Goal: Find specific page/section: Find specific page/section

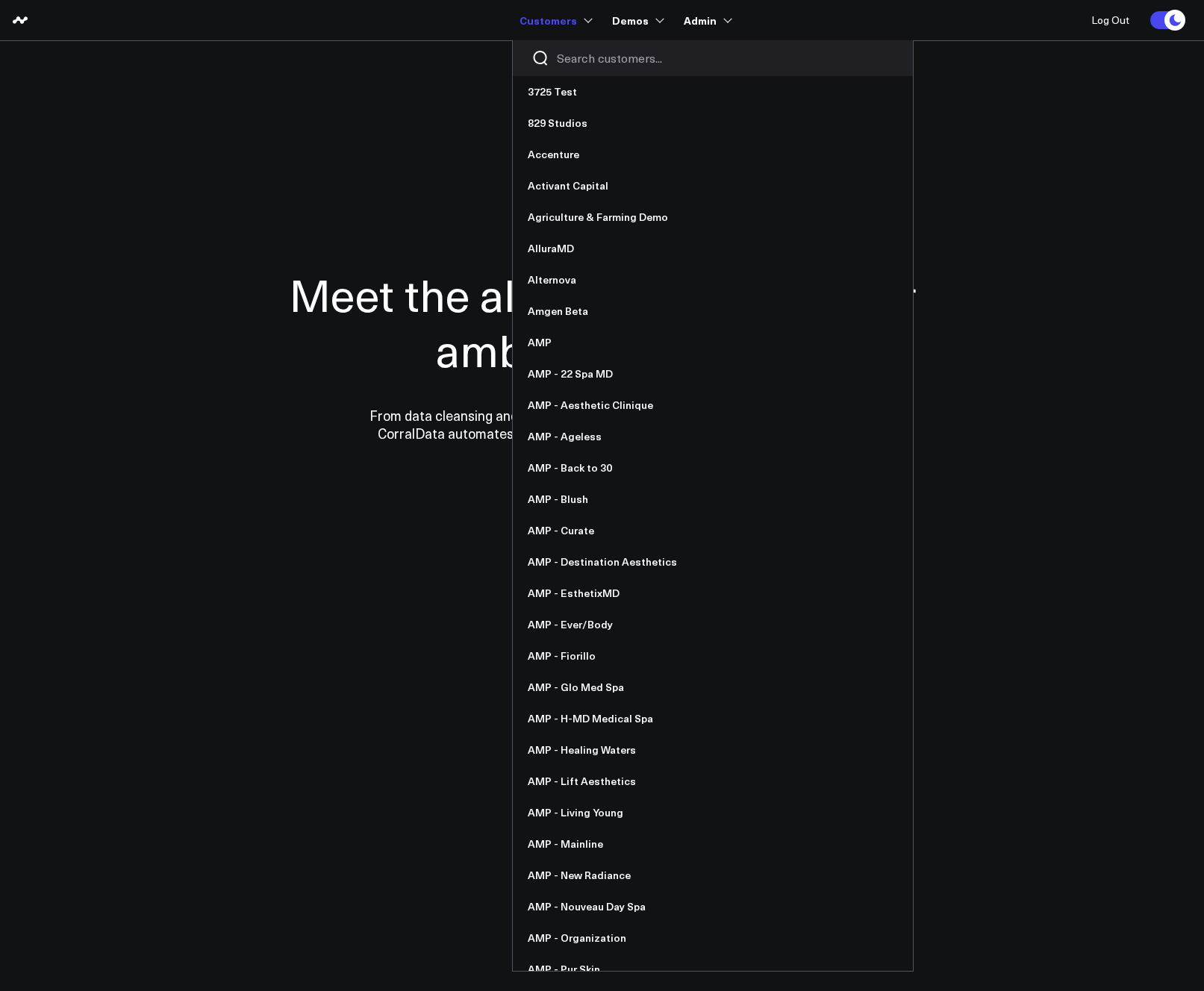
click at [591, 58] on input "Search customers input" at bounding box center [725, 58] width 337 height 17
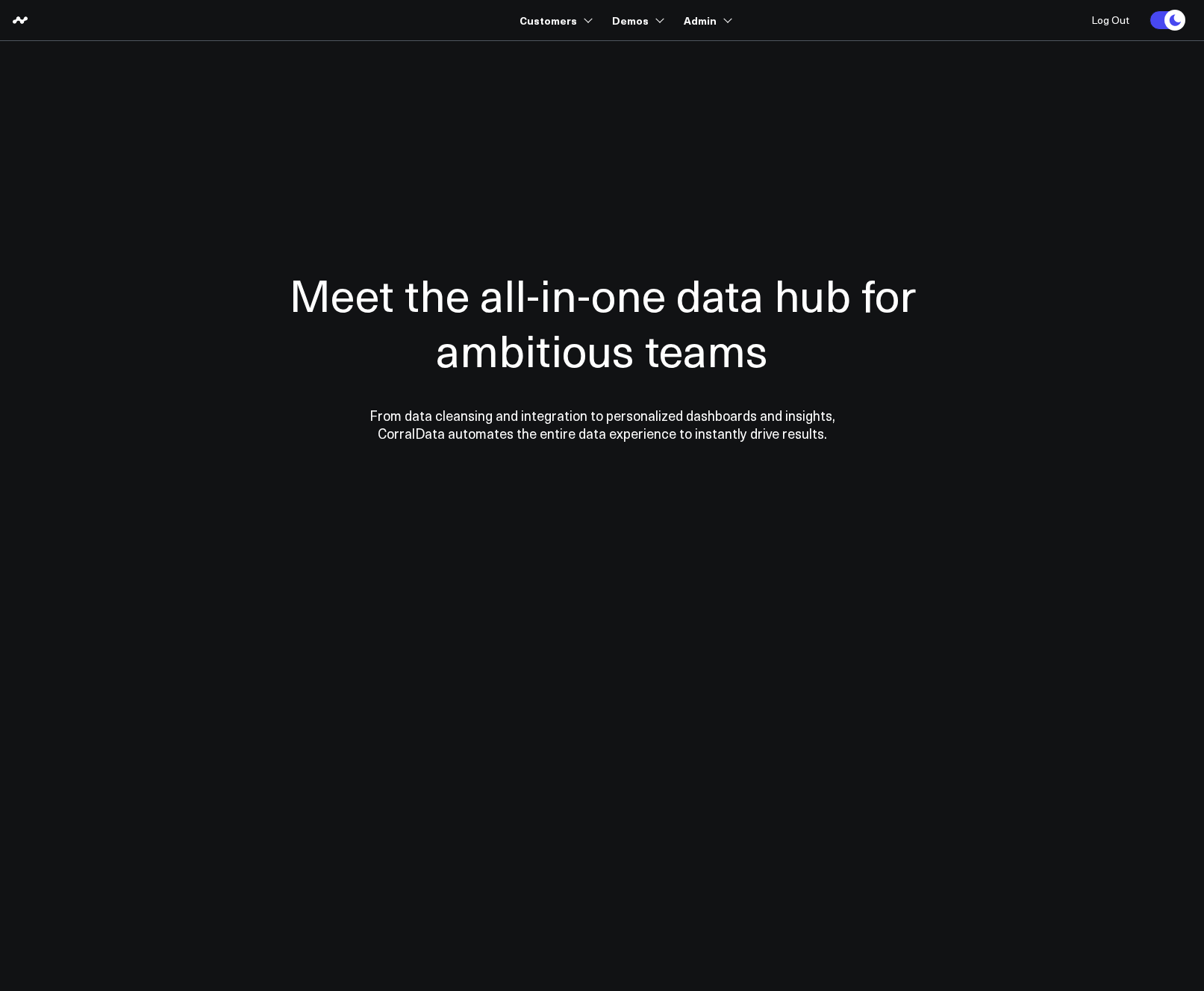
type input "pfizer"
click at [801, 142] on div at bounding box center [602, 355] width 1075 height 508
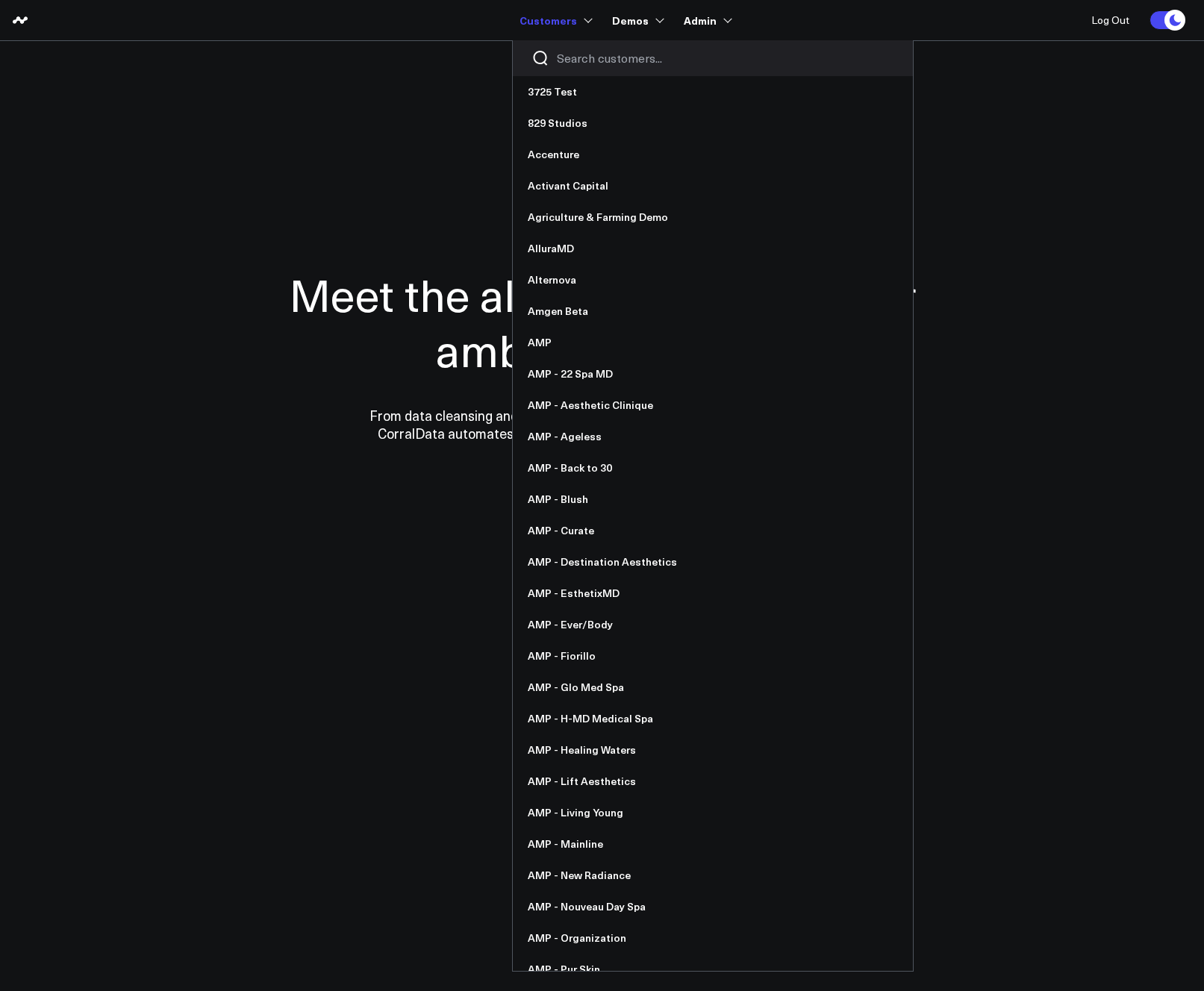
click at [588, 50] on input "Search customers input" at bounding box center [725, 58] width 337 height 17
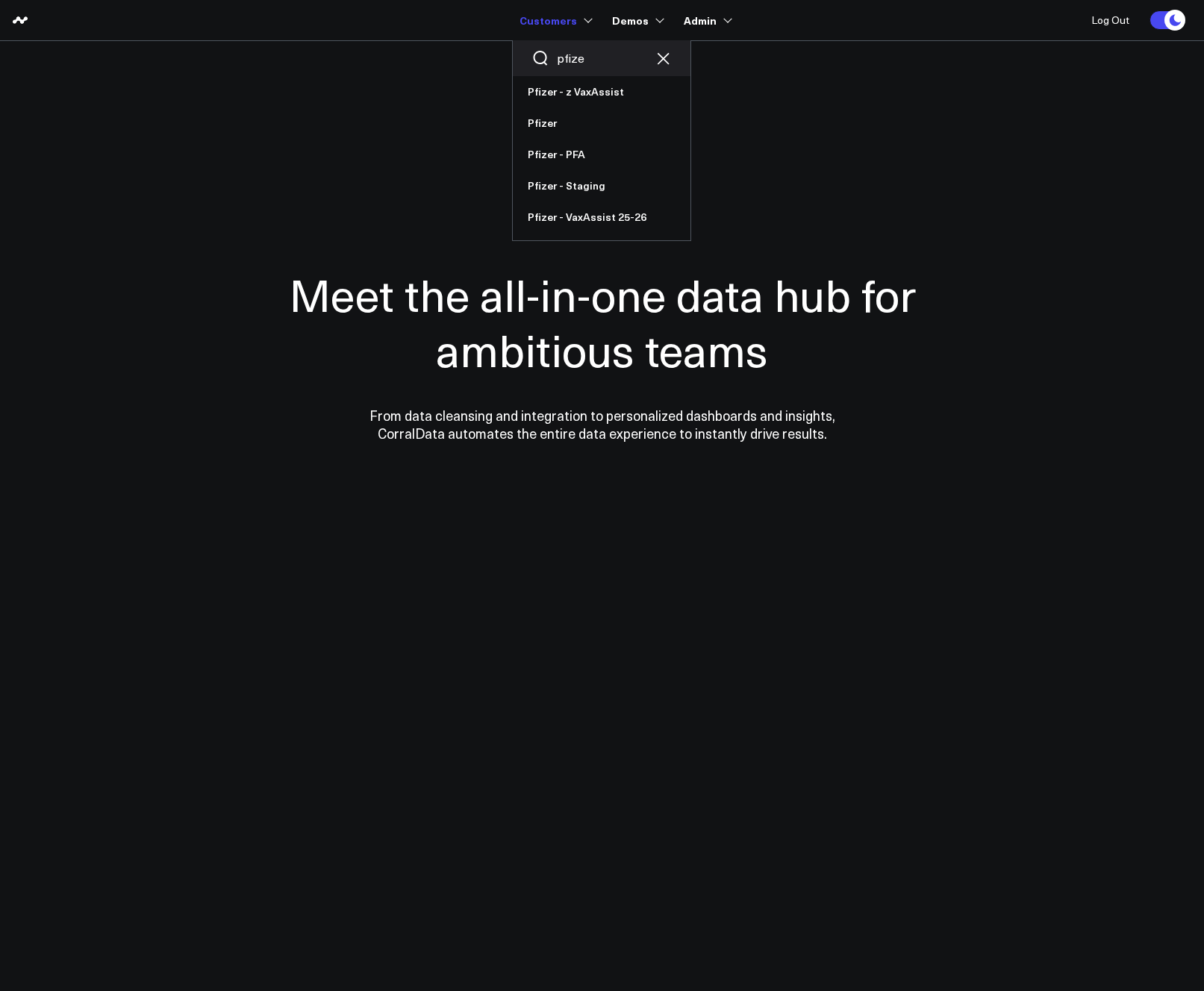
type input "pfizer"
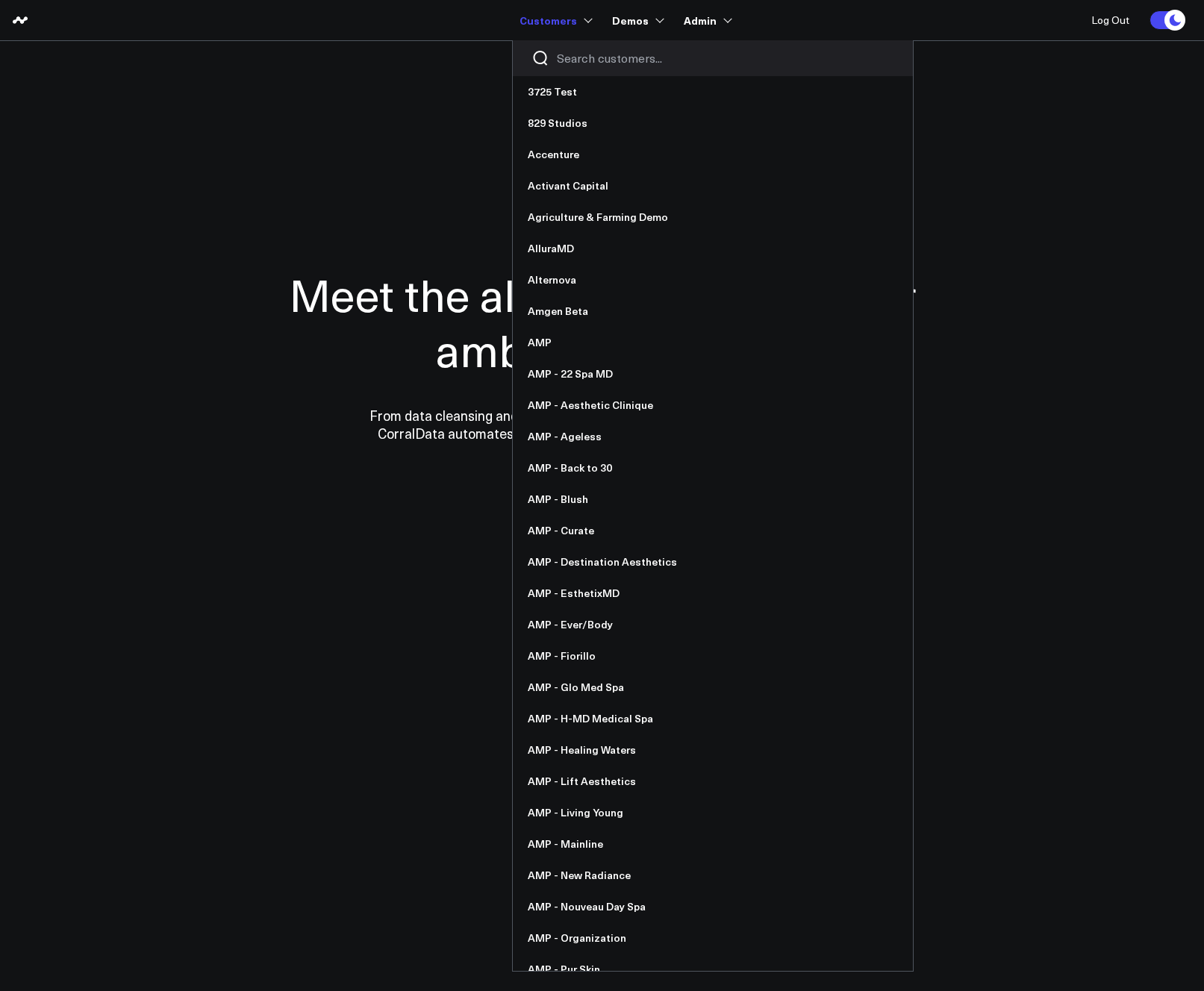
click at [591, 65] on input "Search customers input" at bounding box center [725, 58] width 337 height 17
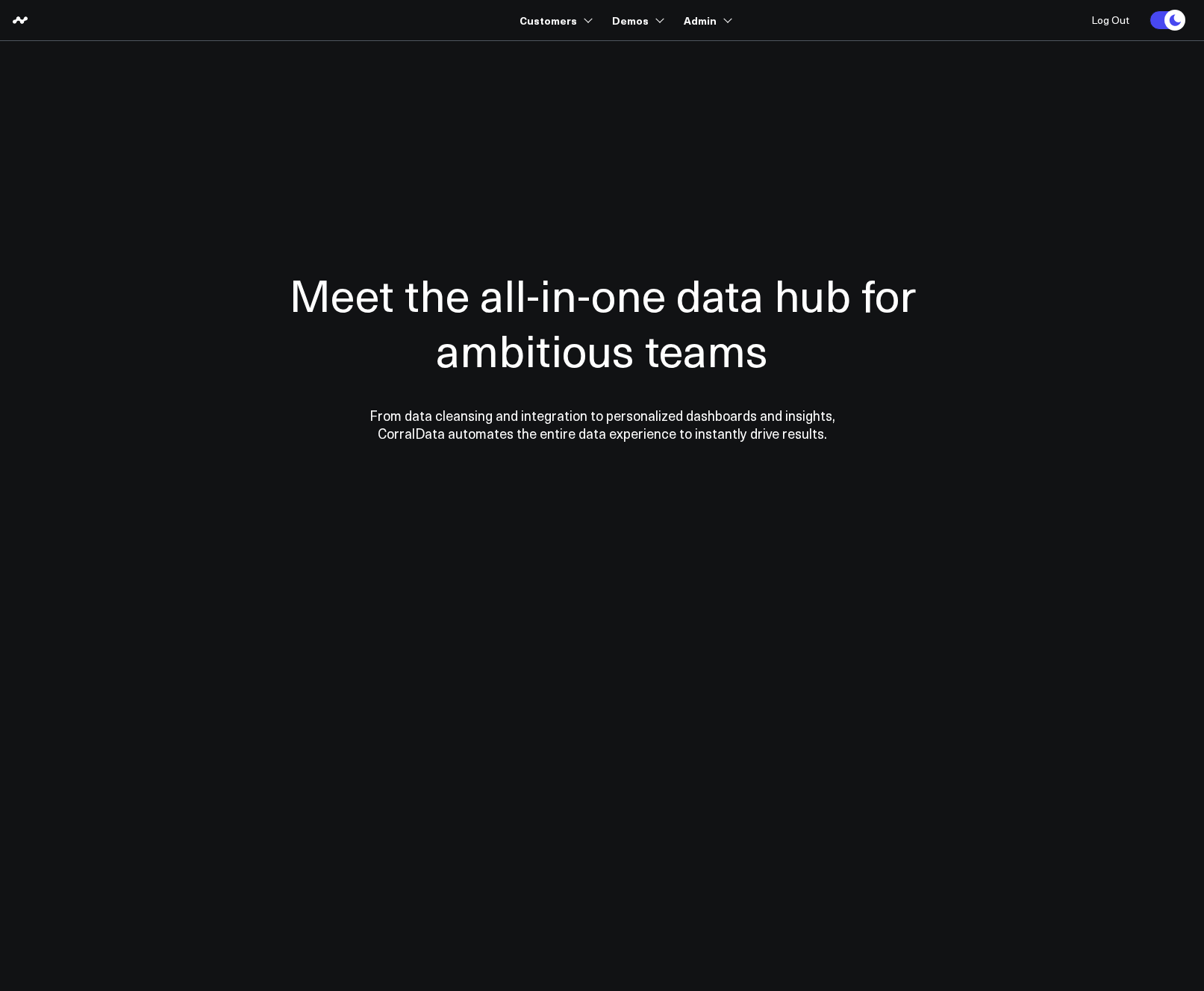
type input "vax"
